Goal: Task Accomplishment & Management: Manage account settings

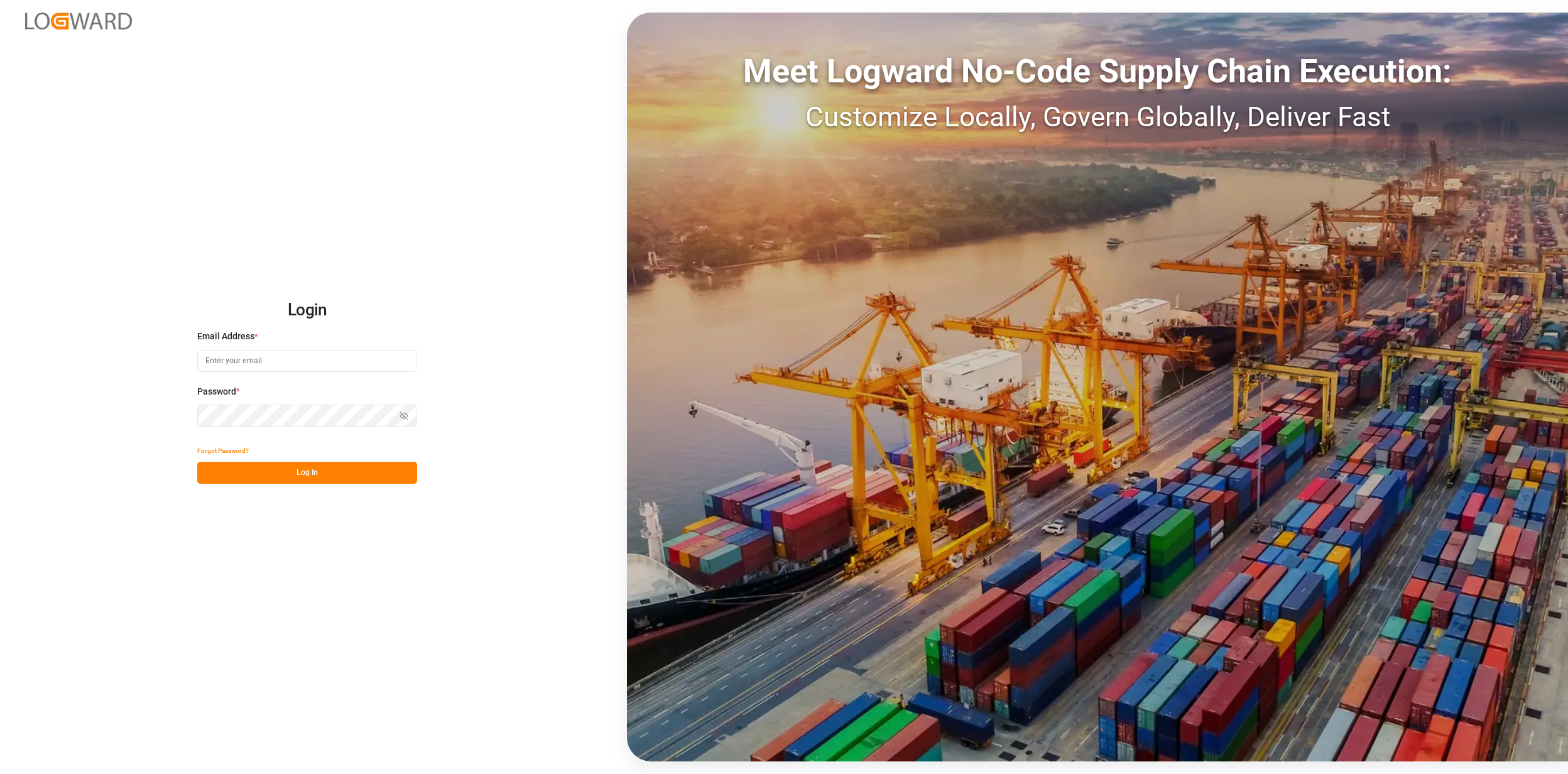
type input "[EMAIL_ADDRESS][PERSON_NAME][DOMAIN_NAME]"
click at [346, 490] on div "Login Email Address * [EMAIL_ADDRESS][PERSON_NAME][DOMAIN_NAME] Password * Show…" at bounding box center [784, 387] width 1568 height 774
click at [355, 470] on button "Log In" at bounding box center [307, 473] width 220 height 22
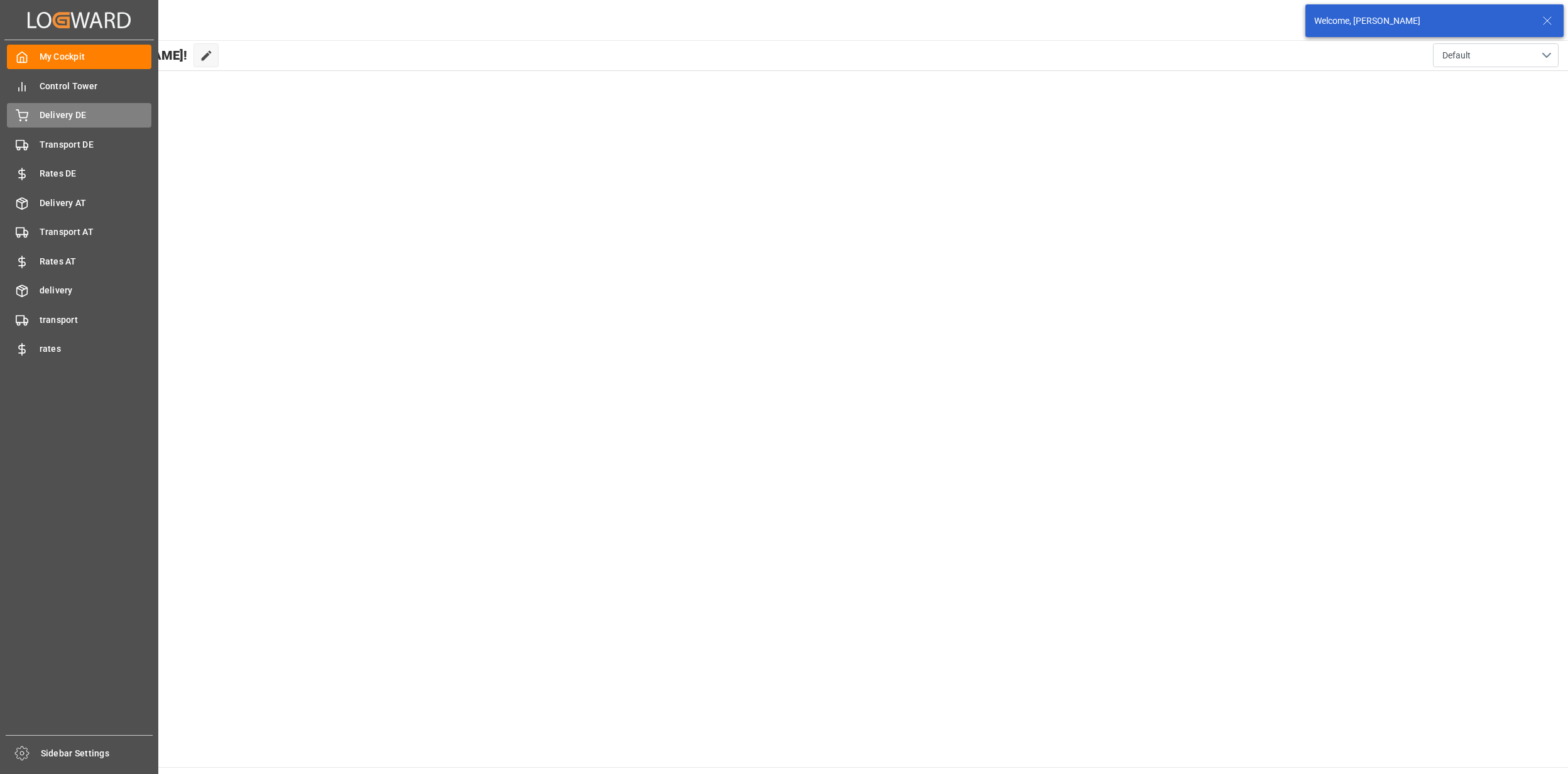
click at [66, 116] on span "Delivery DE" at bounding box center [96, 115] width 113 height 13
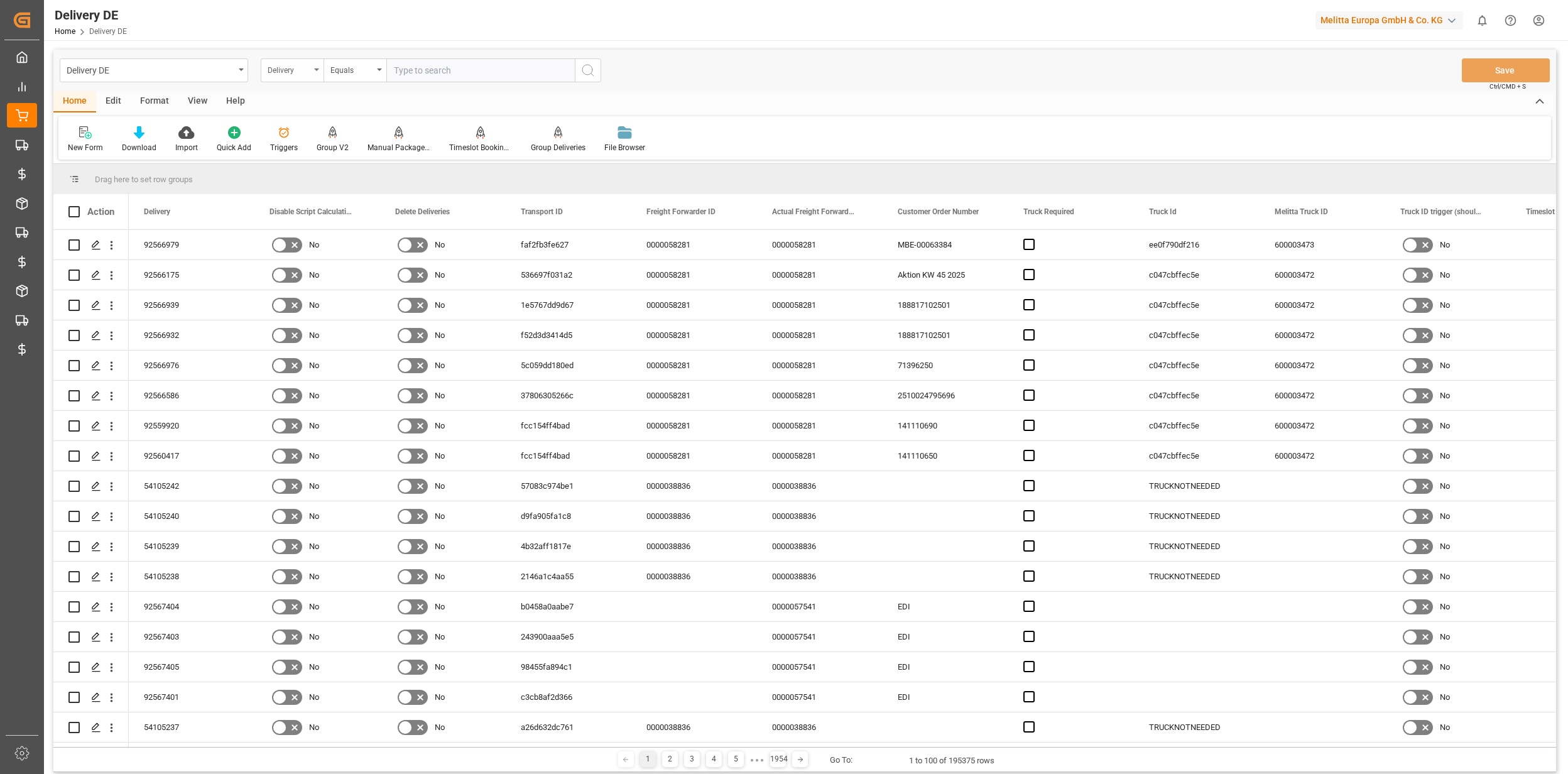
click at [288, 66] on div "Delivery" at bounding box center [288, 69] width 43 height 14
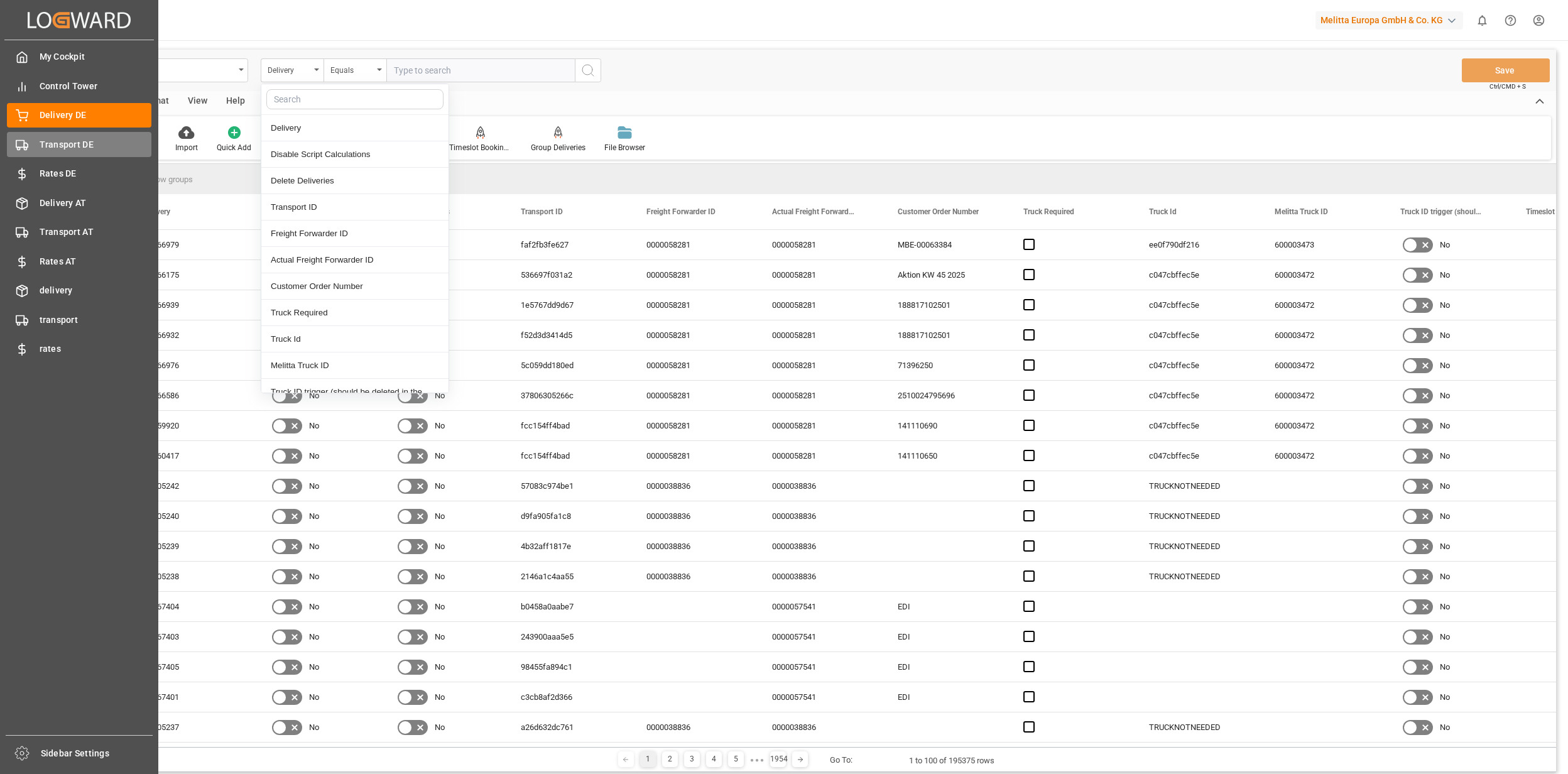
click at [26, 139] on icon at bounding box center [22, 145] width 13 height 13
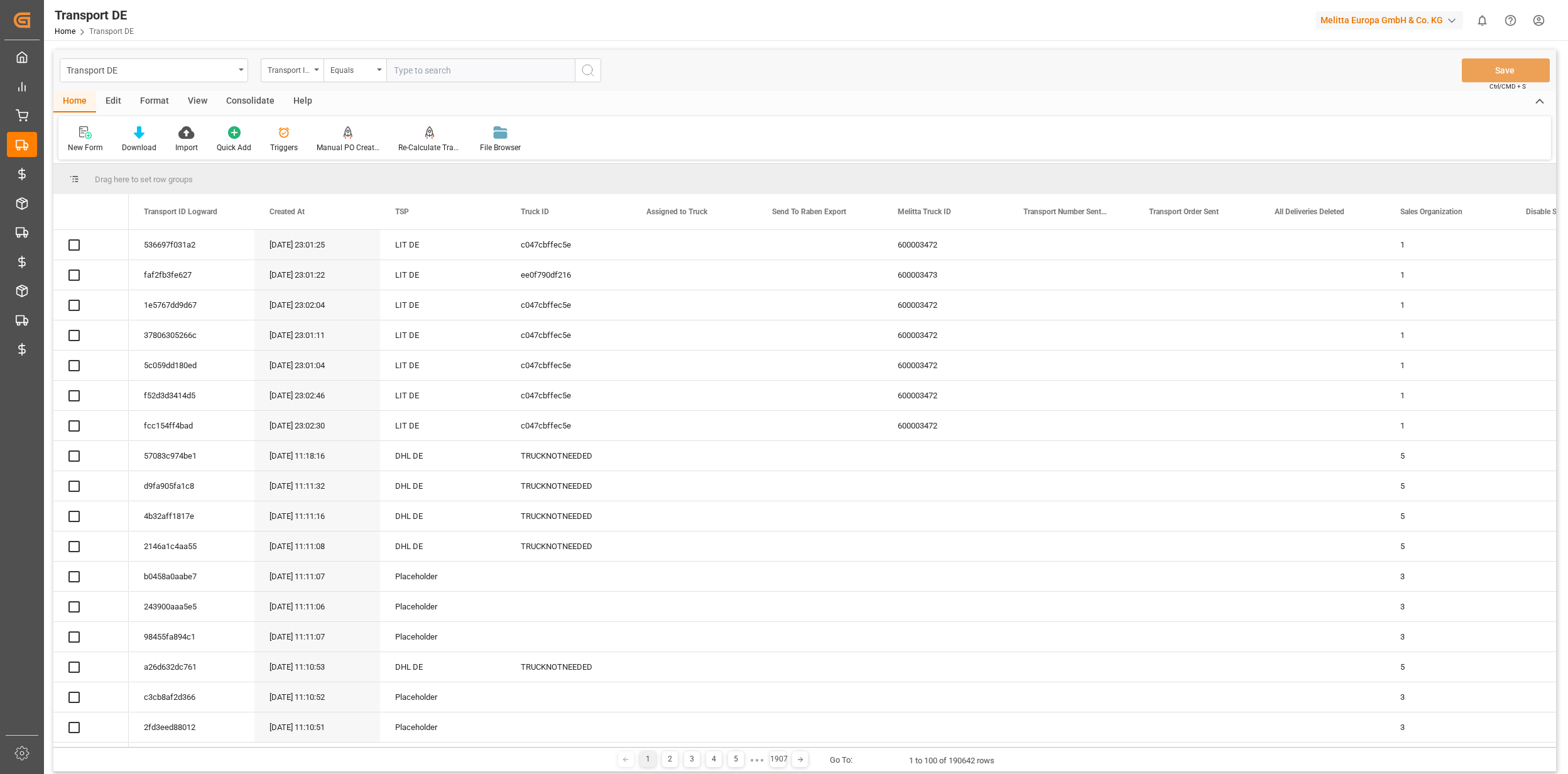
click at [282, 74] on div "Transport ID Logward" at bounding box center [288, 69] width 43 height 14
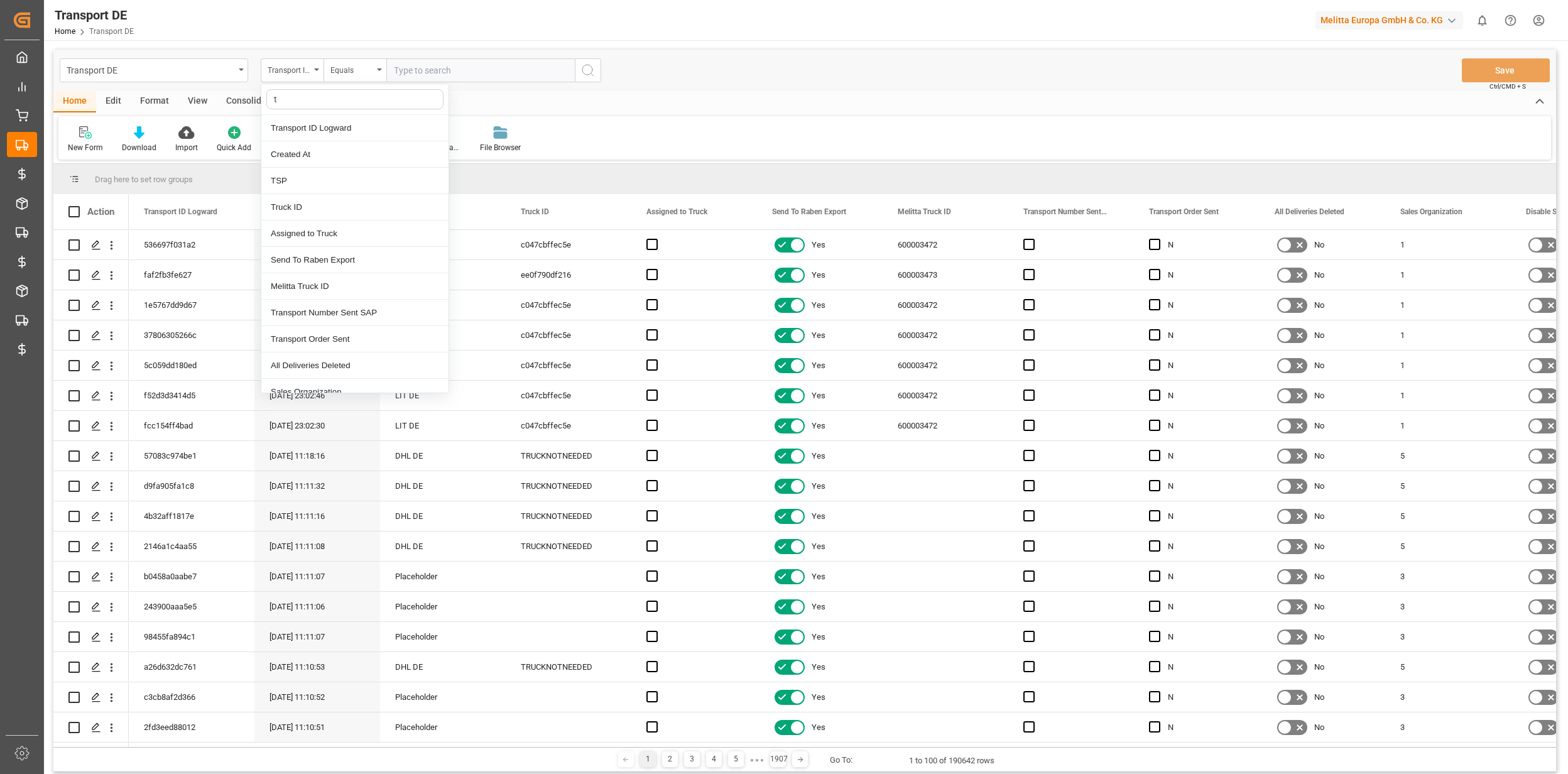
type input "ts"
click at [347, 137] on div "TSP" at bounding box center [355, 128] width 187 height 26
click at [353, 73] on div "Equals" at bounding box center [351, 69] width 43 height 14
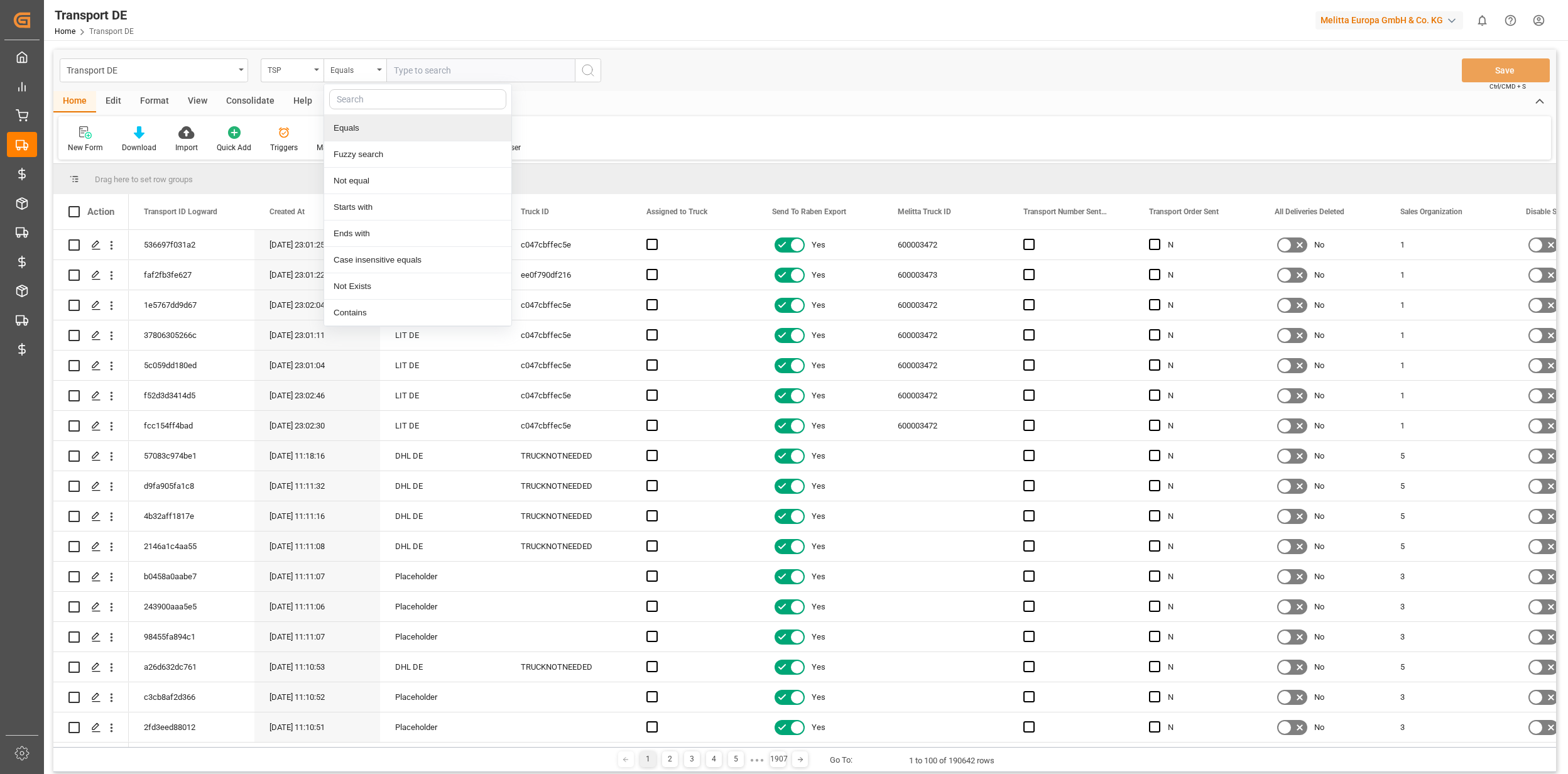
click at [443, 81] on input "text" at bounding box center [479, 71] width 188 height 24
type input "Dachser DE"
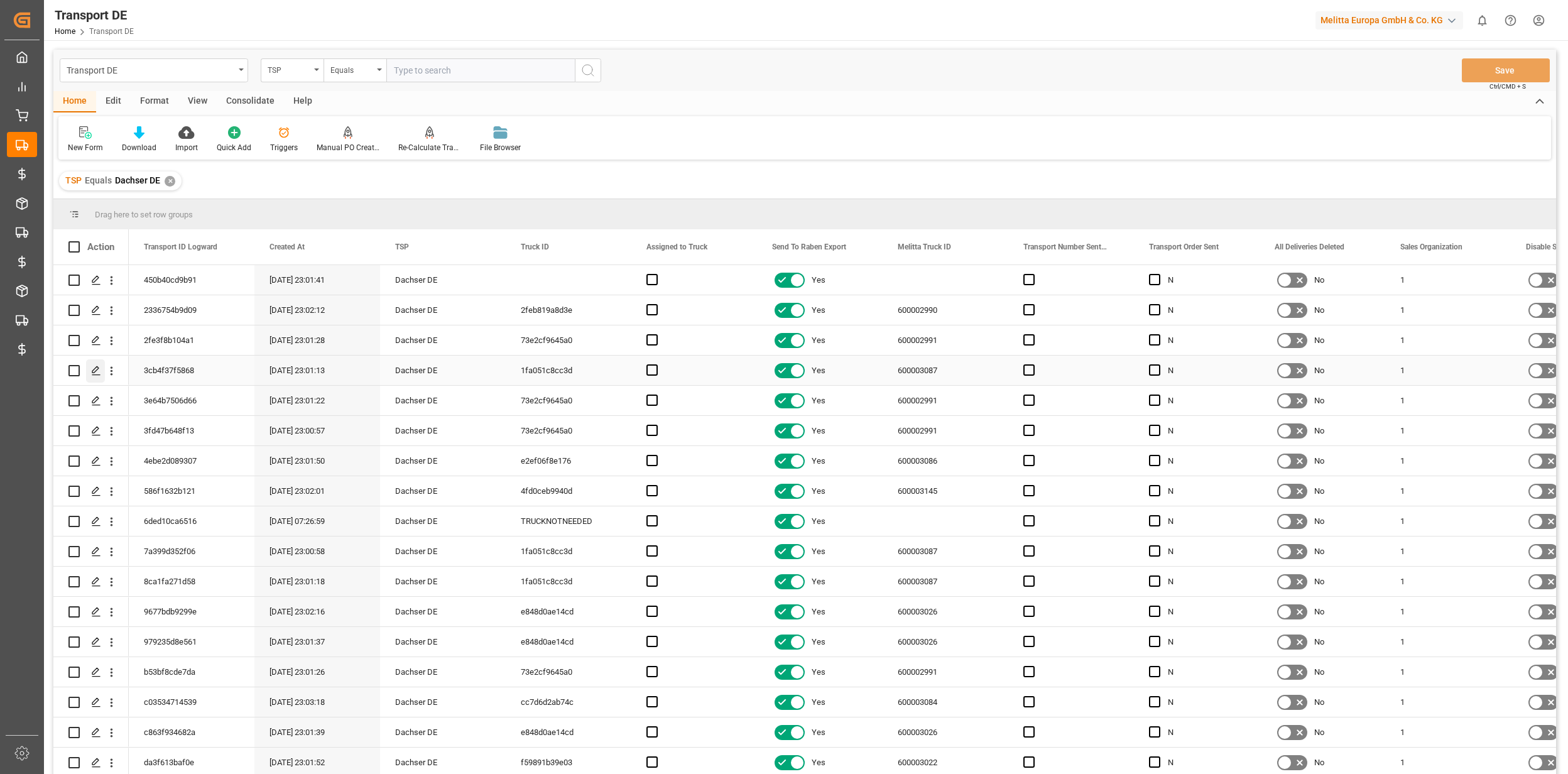
click at [97, 371] on icon "Press SPACE to select this row." at bounding box center [96, 371] width 10 height 10
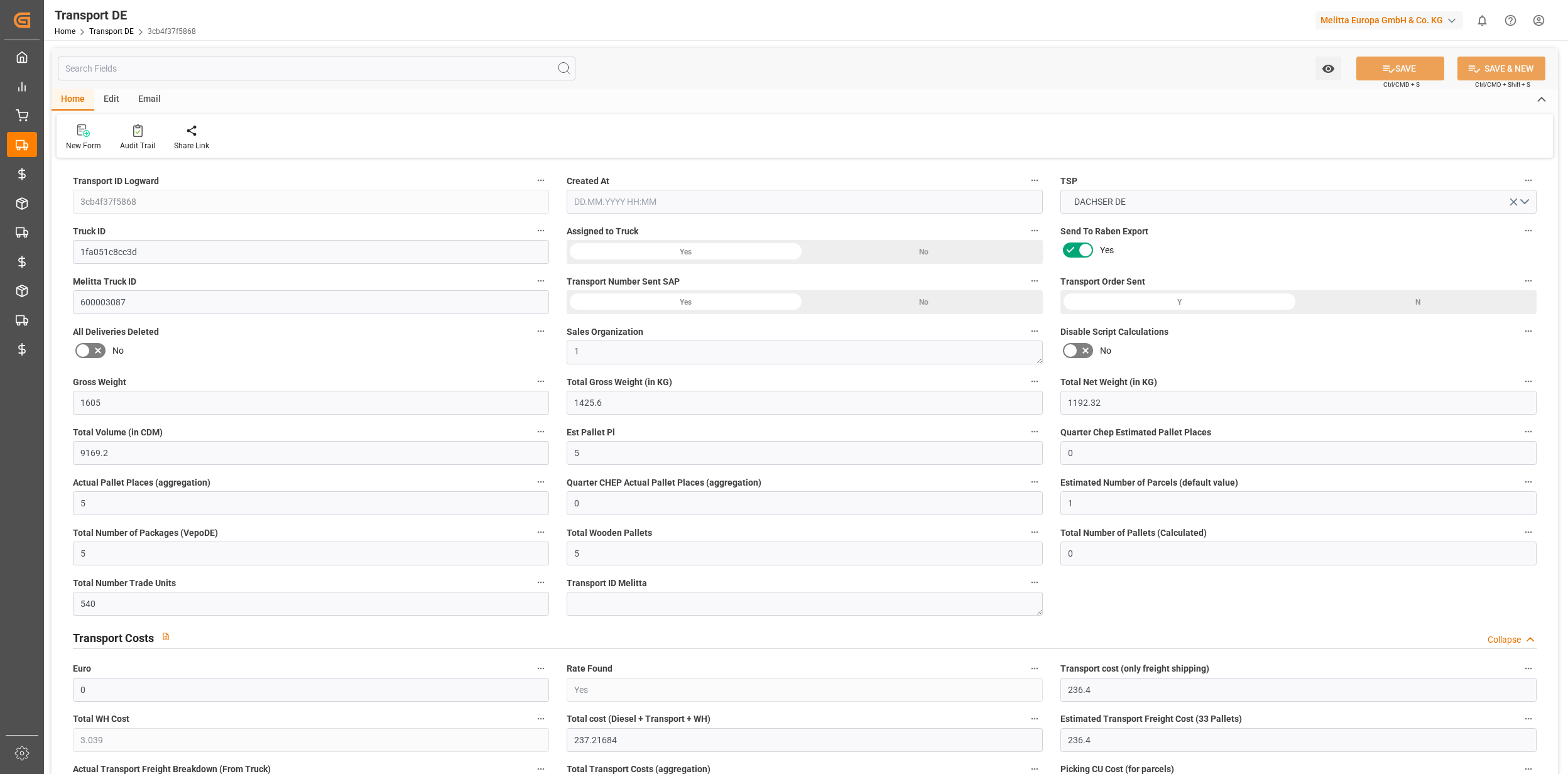
type input "1605"
type input "1425.6"
type input "1192.32"
type input "9169.2"
type input "5"
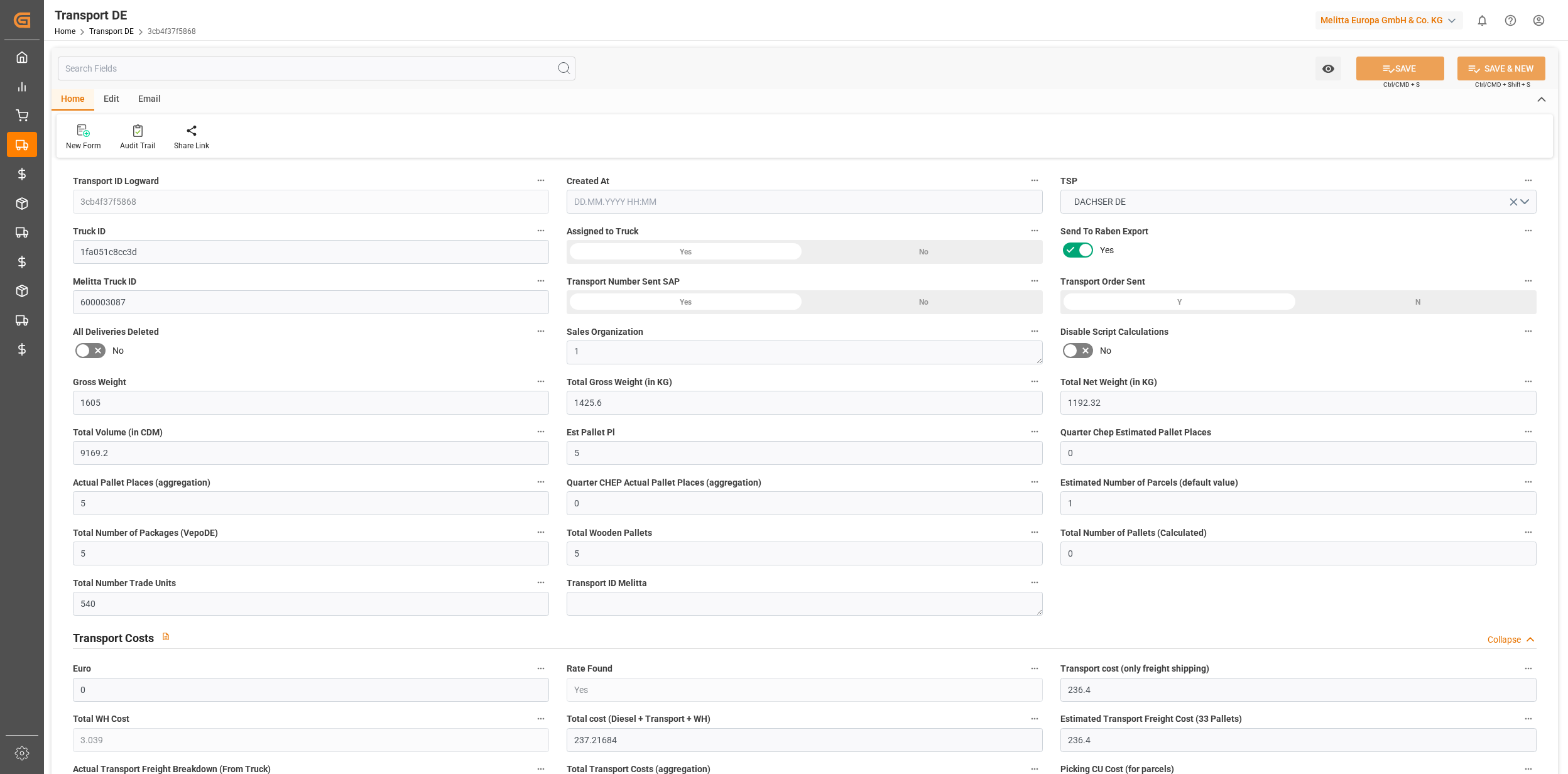
type input "0"
type input "5"
type input "0"
type input "1"
type input "5"
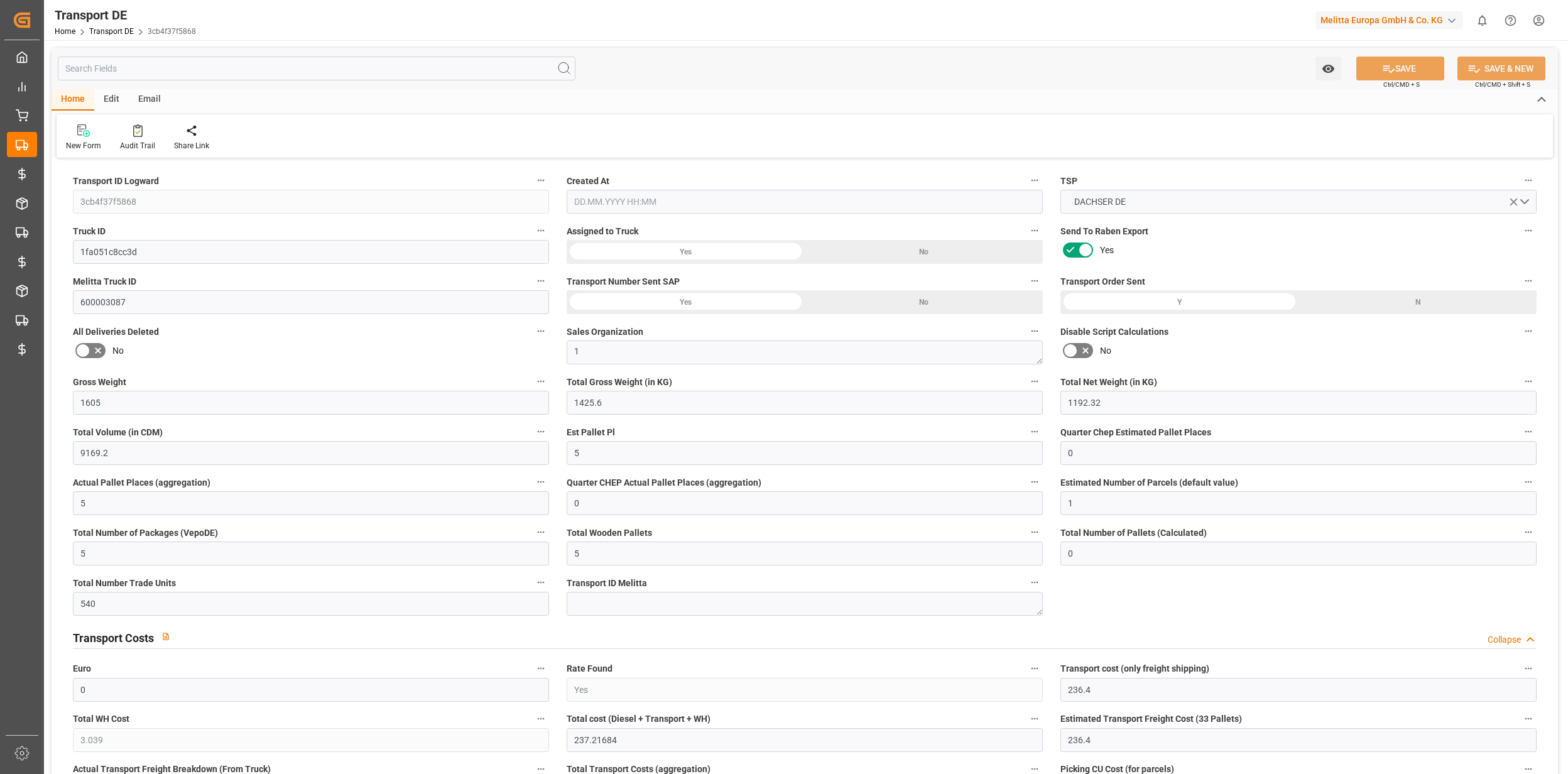
type input "5"
type input "0"
type input "540"
type input "0"
type input "236.4"
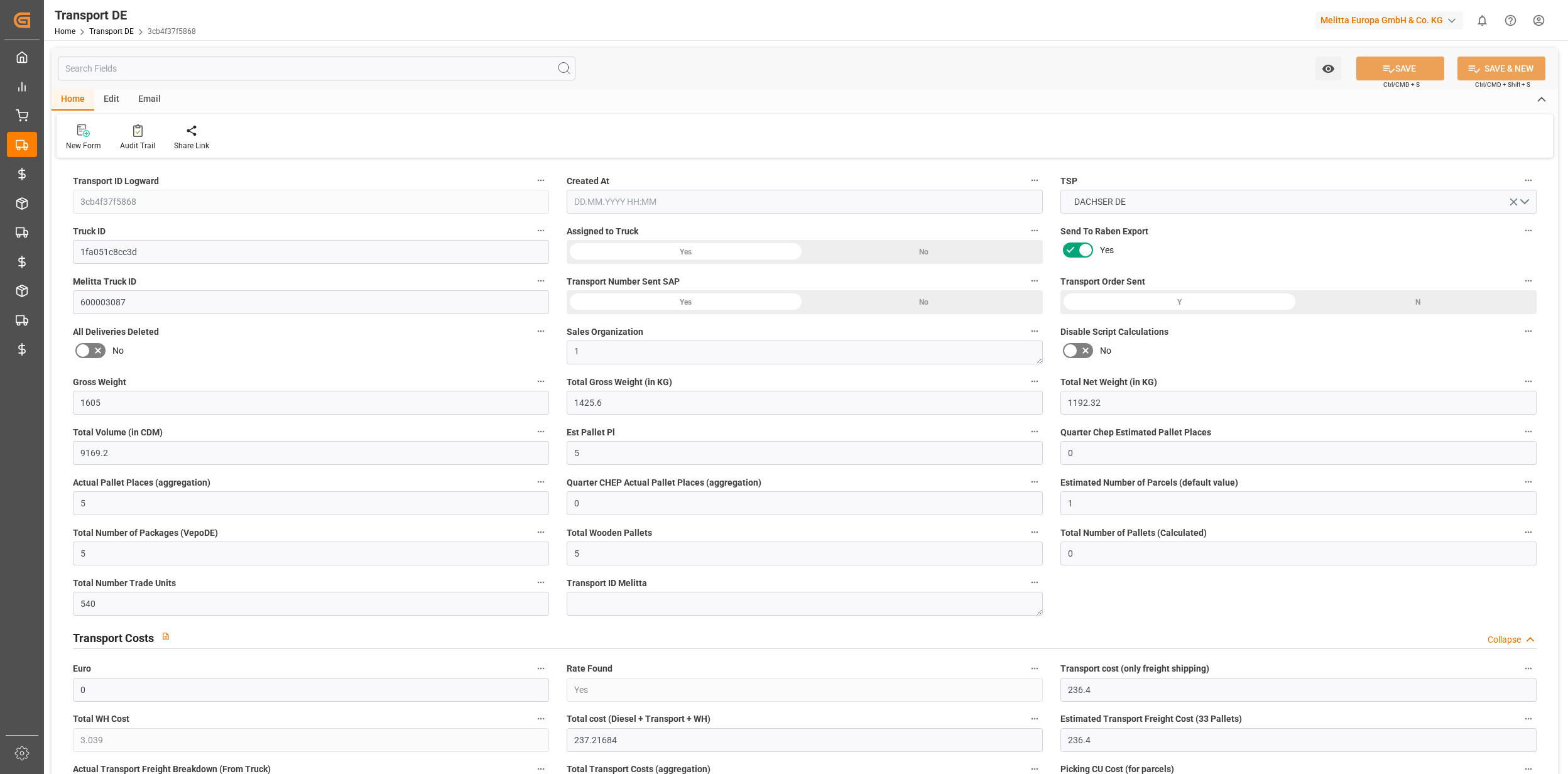
type input "3.039"
type input "236.4"
type input "234.1778"
type input "15"
type input "5"
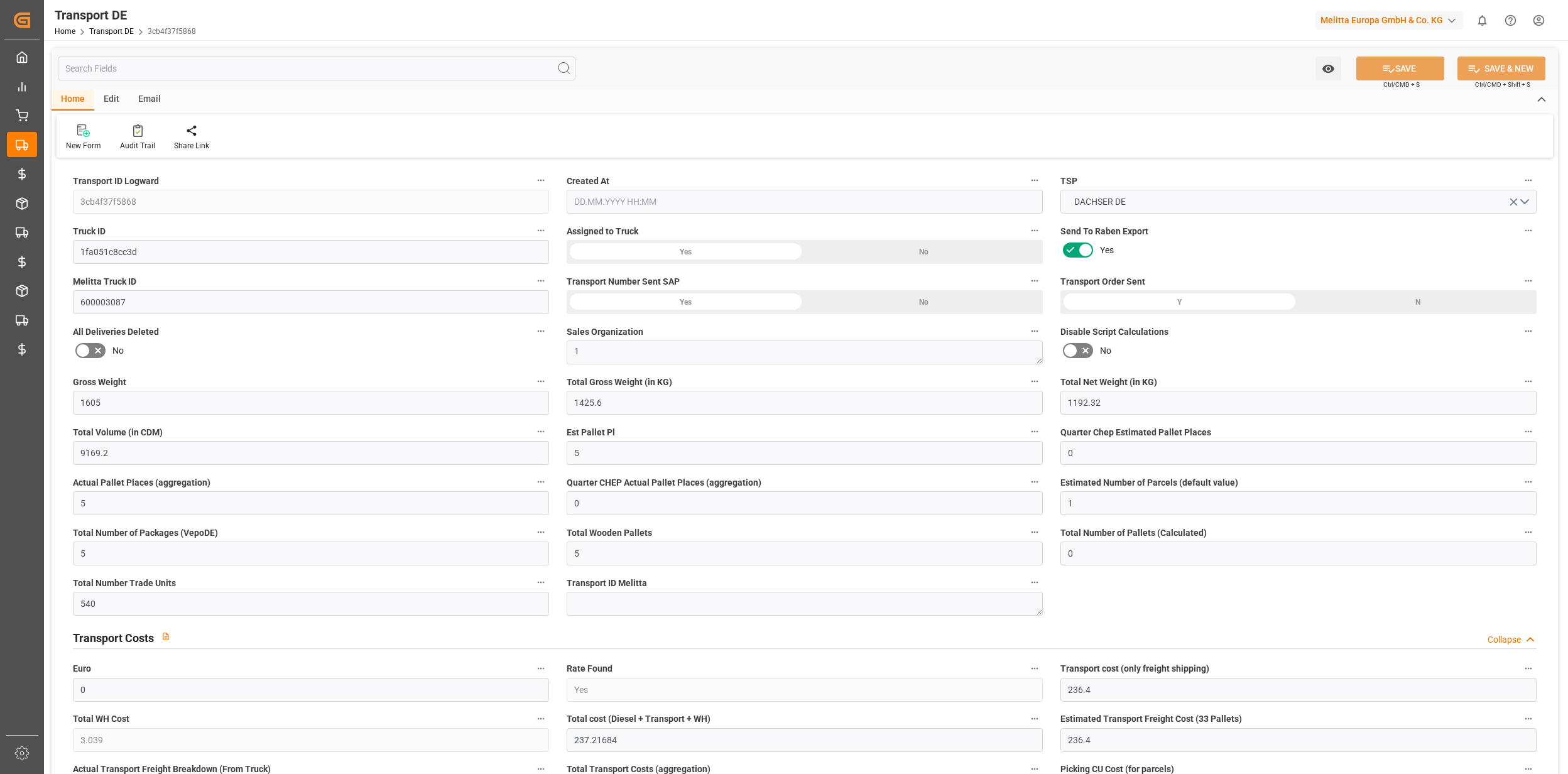
type input "0"
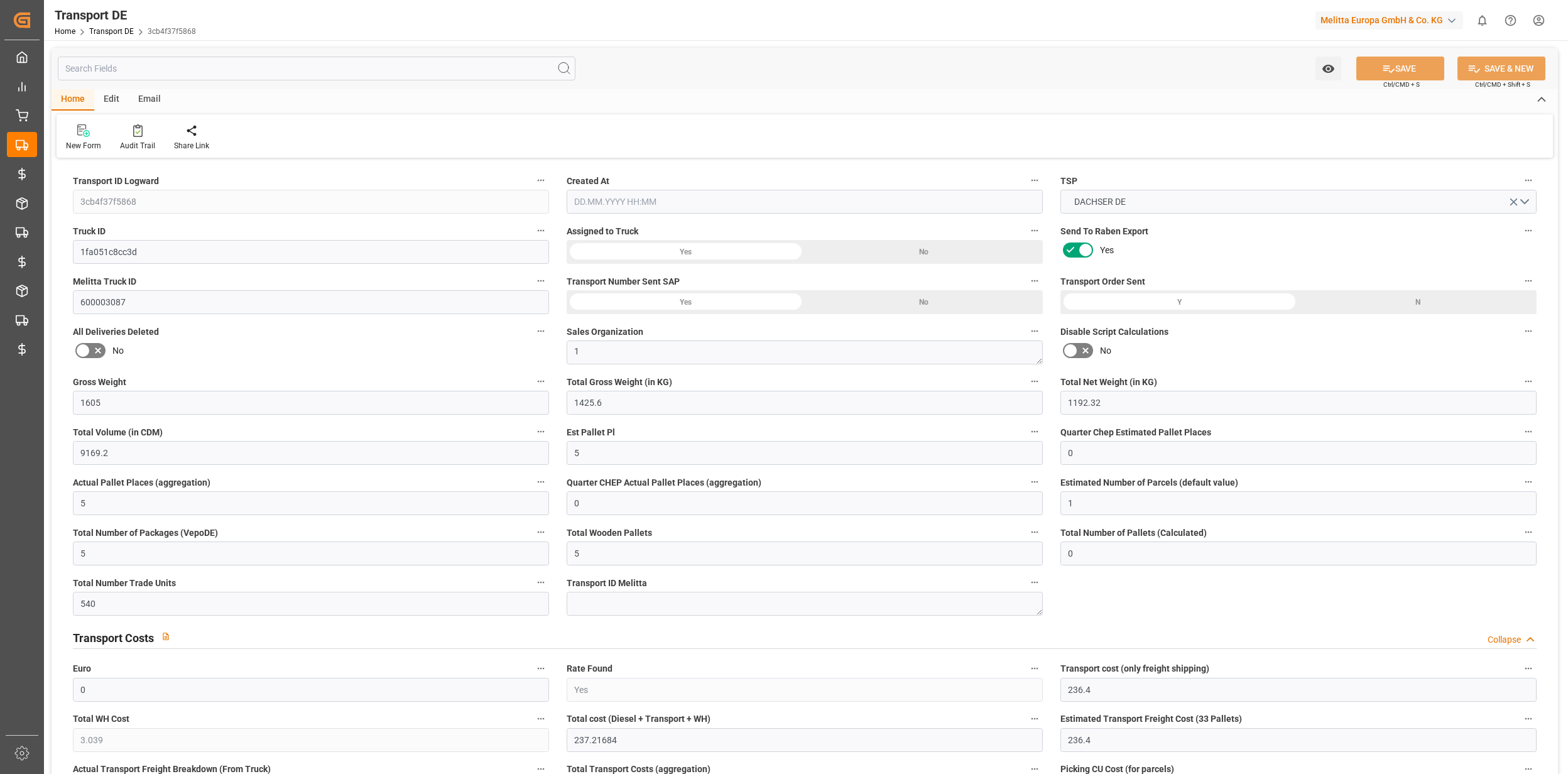
type input "0"
type input "-2.2222"
type input "0"
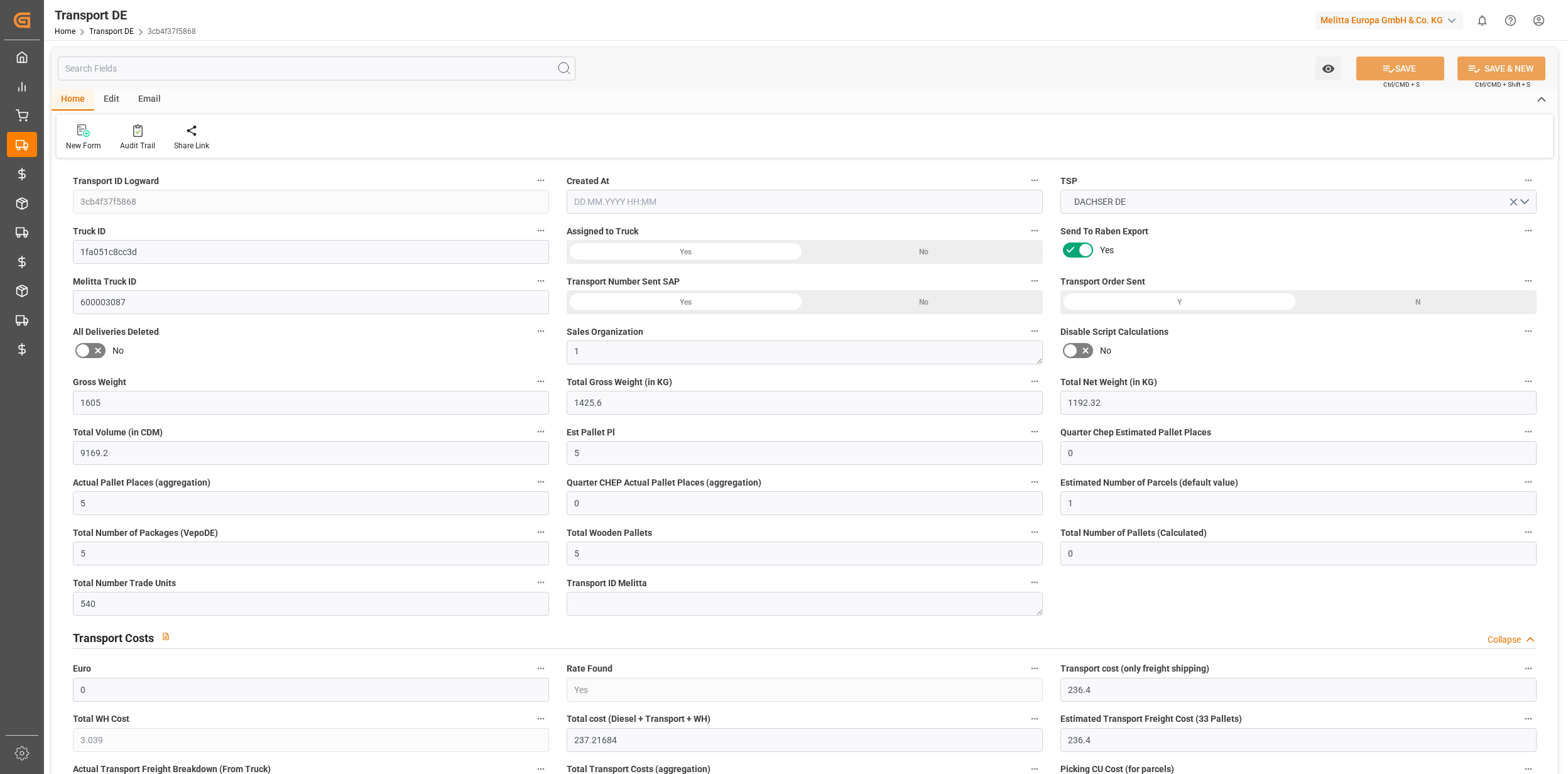
type input "0"
type input "1425.6"
type input "4710.8598"
type input "21"
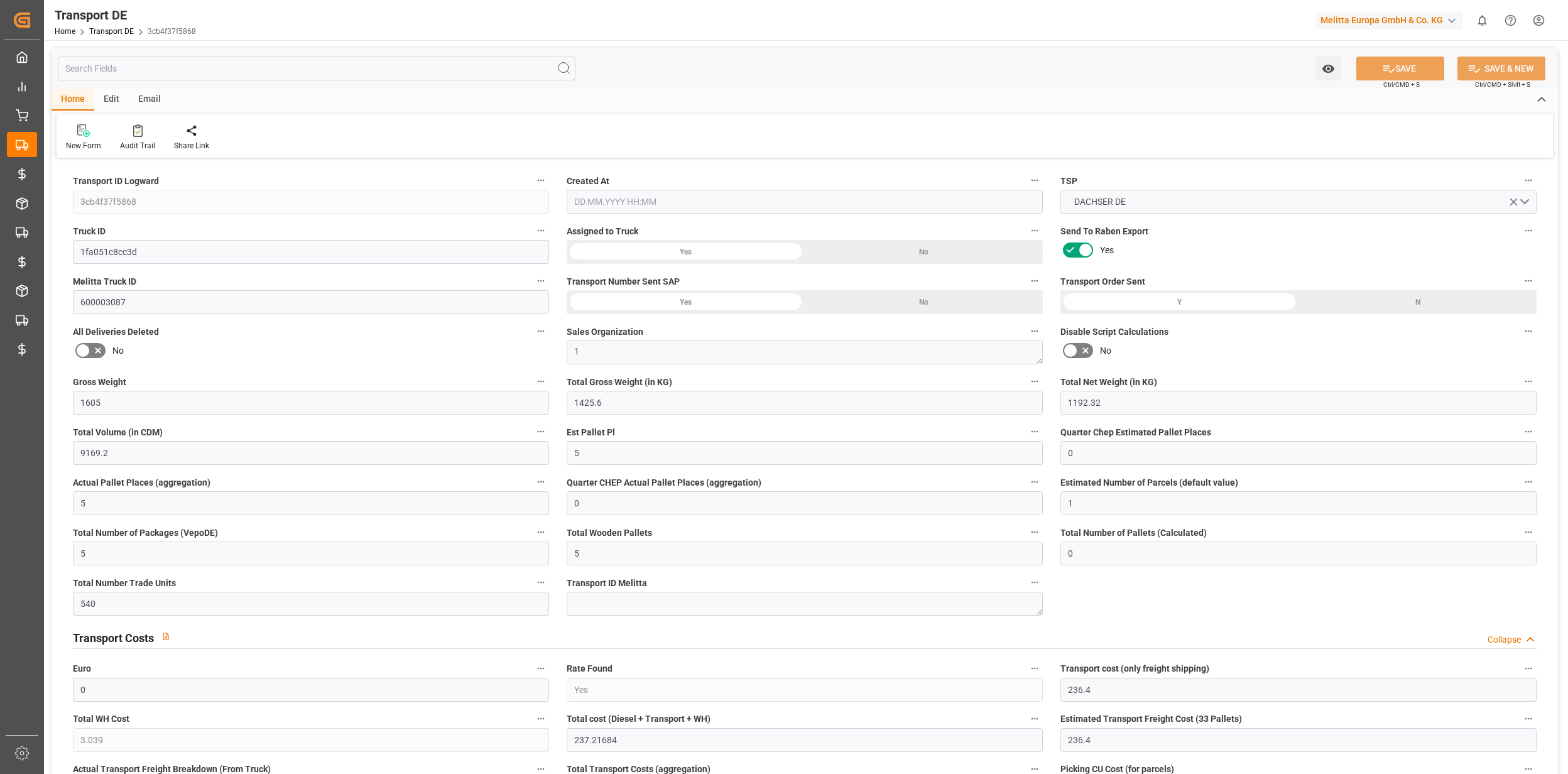
type input "35"
type input "5"
type input "0"
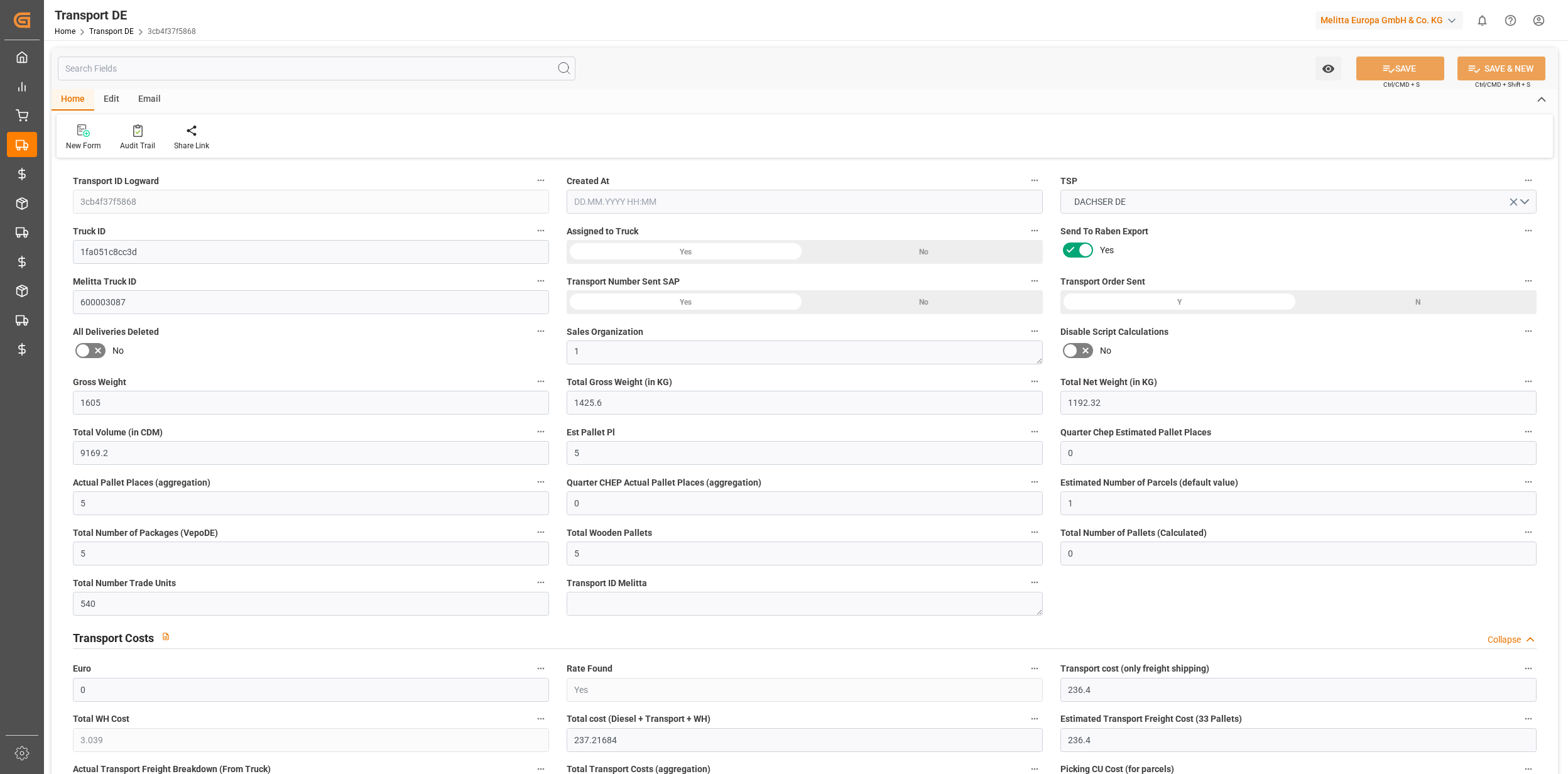
type input "0"
type input "1"
type input "0"
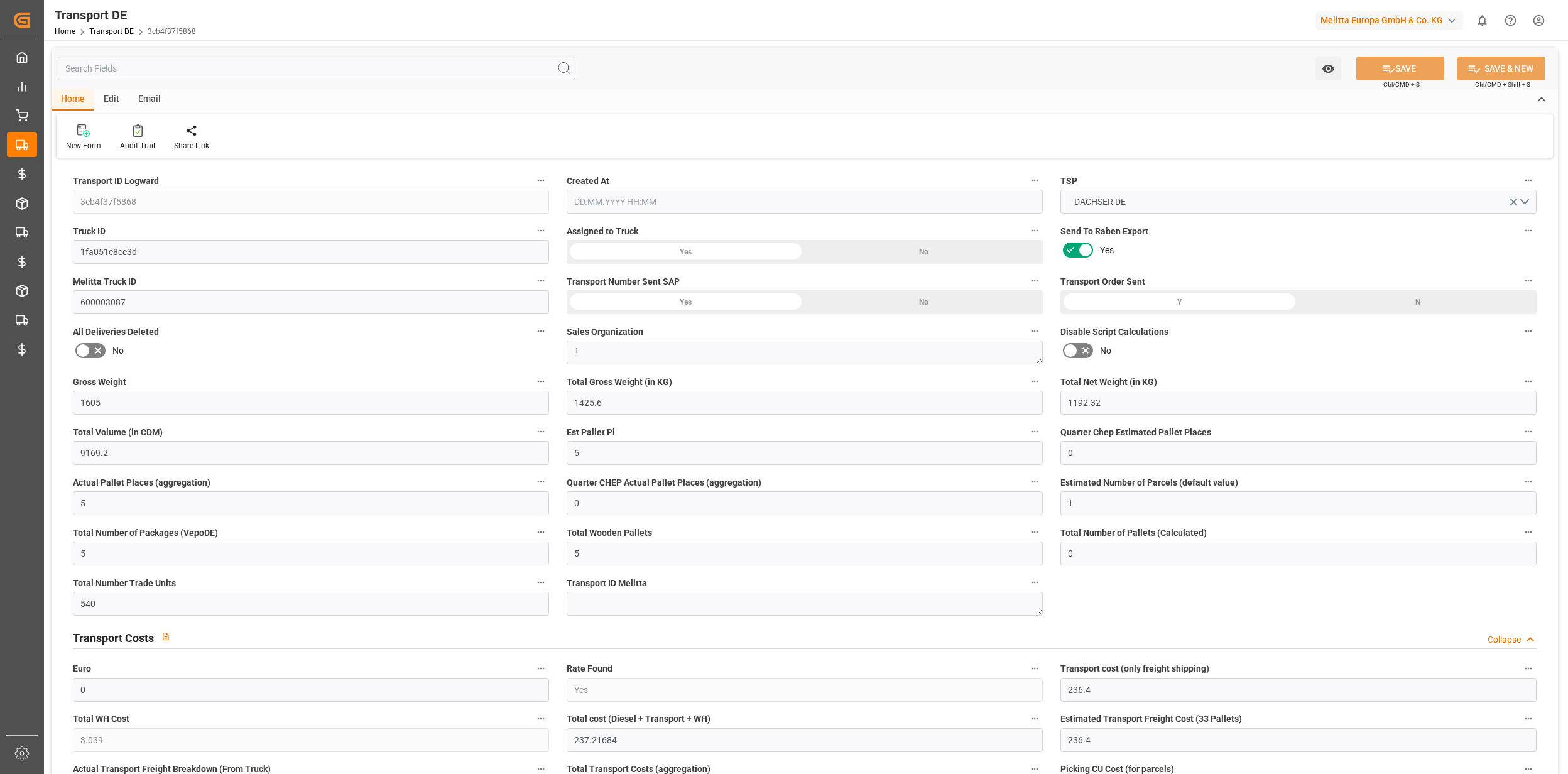
type input "540"
type input "237.2168"
type input "234.1778"
type input "[DATE] 21:01"
type input "[DATE]"
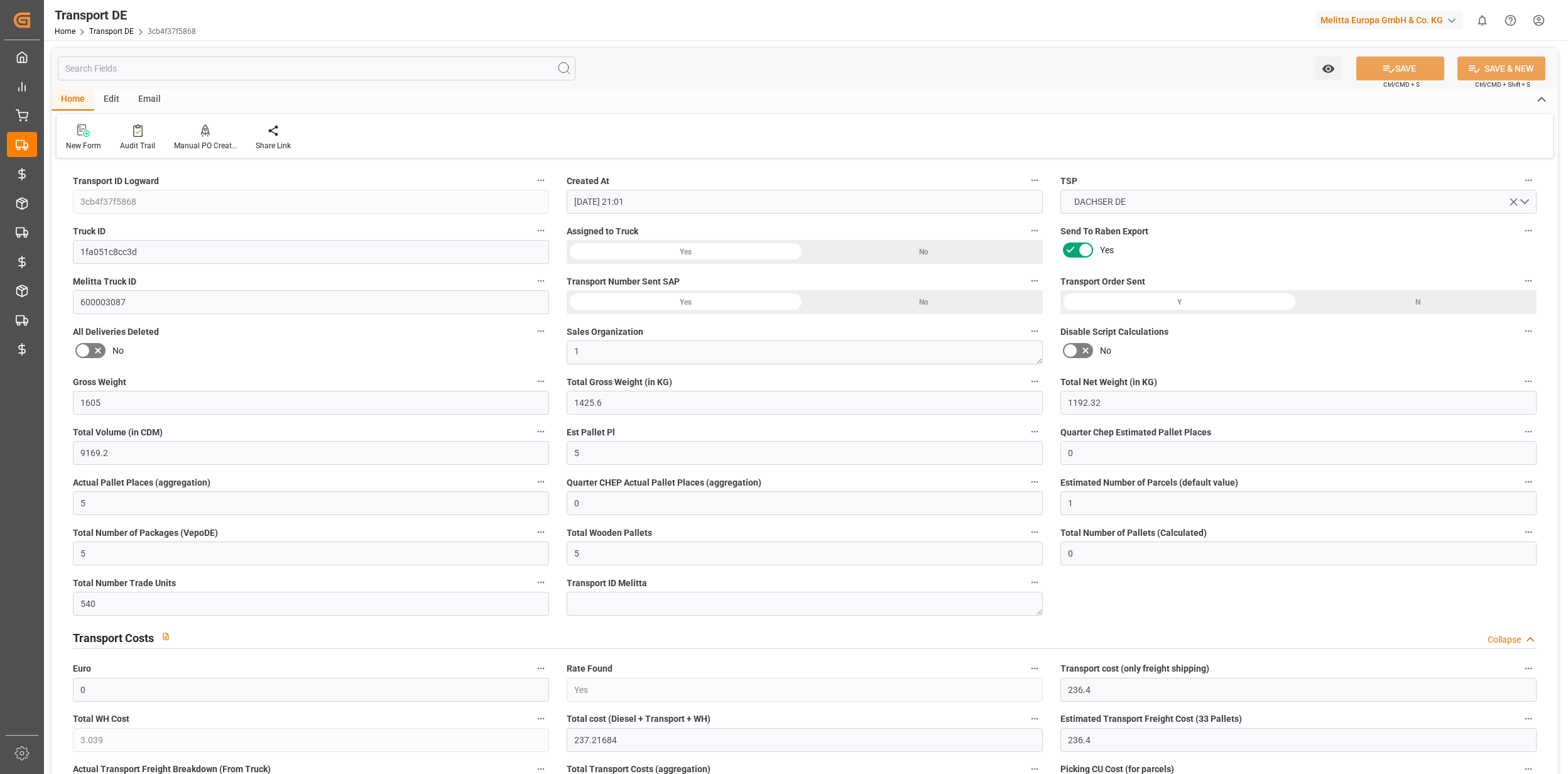
type input "[DATE]"
click at [843, 63] on div "Watch Option SAVE Ctrl/CMD + S SAVE & NEW Ctrl/CMD + Shift + S" at bounding box center [804, 69] width 1506 height 42
